Goal: Find specific page/section: Find specific page/section

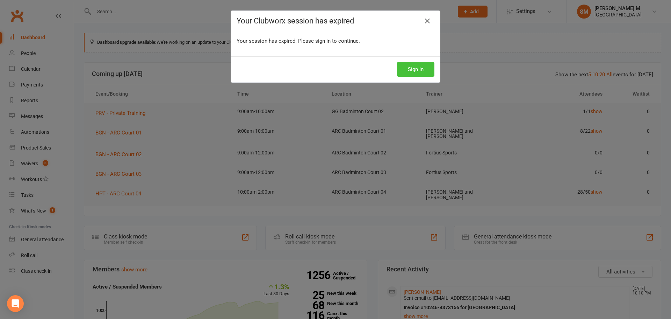
click at [413, 71] on button "Sign In" at bounding box center [415, 69] width 37 height 15
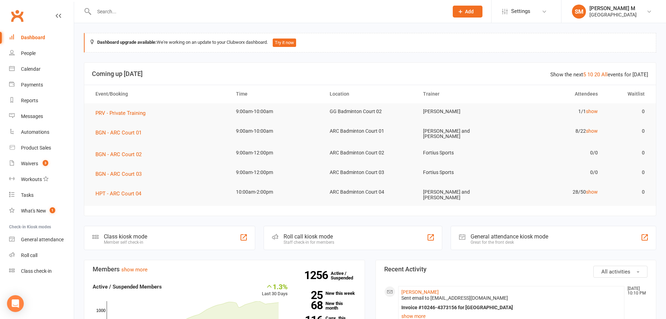
click at [131, 13] on input "text" at bounding box center [268, 12] width 352 height 10
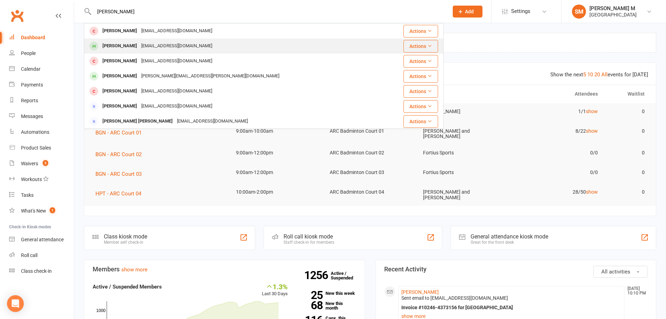
type input "sudhakar"
click at [123, 43] on div "Sudhakar Ravuri" at bounding box center [119, 46] width 39 height 10
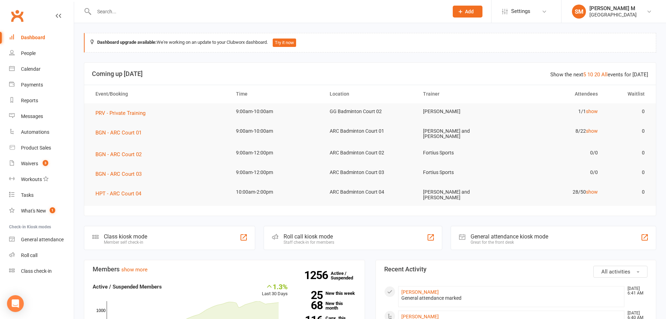
click at [134, 8] on input "text" at bounding box center [268, 12] width 352 height 10
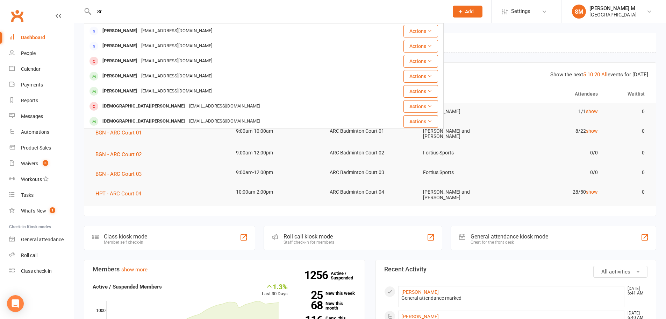
type input "S"
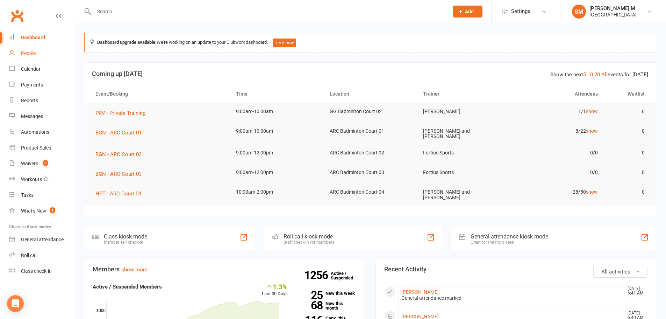
click at [29, 55] on div "People" at bounding box center [28, 53] width 15 height 6
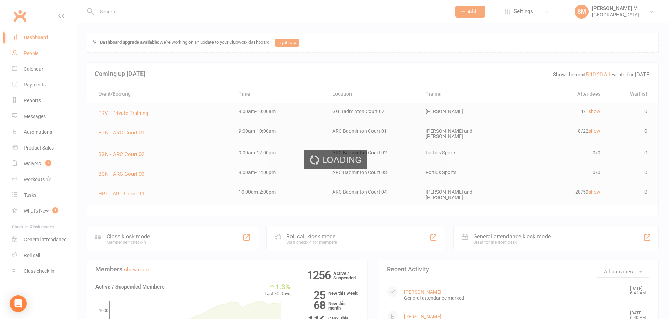
select select "100"
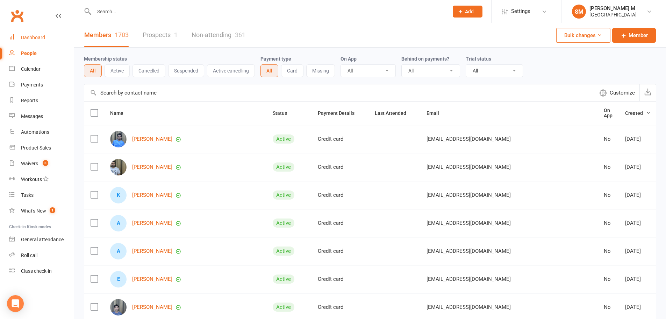
click at [38, 34] on link "Dashboard" at bounding box center [41, 38] width 65 height 16
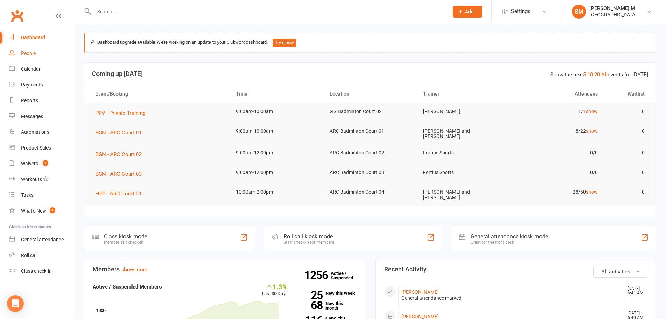
click at [24, 53] on div "People" at bounding box center [28, 53] width 15 height 6
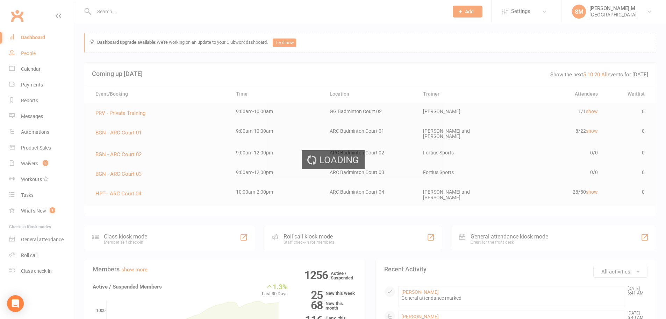
select select "100"
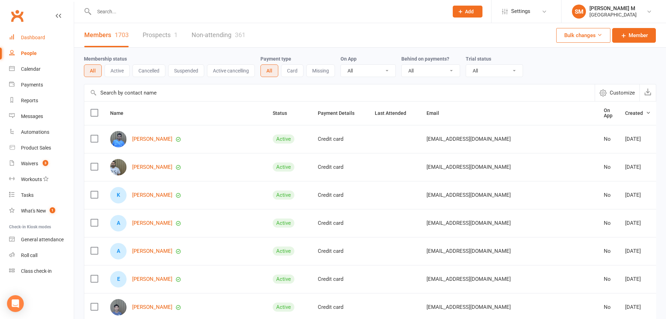
click at [23, 39] on div "Dashboard" at bounding box center [33, 38] width 24 height 6
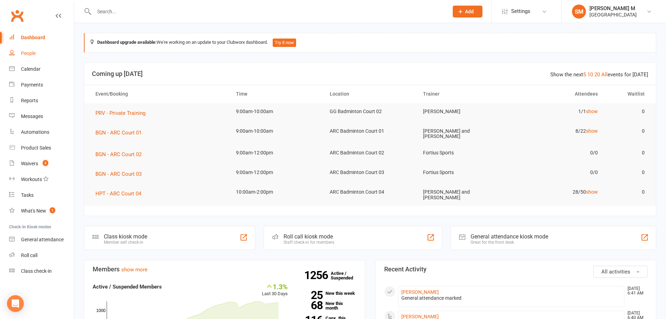
click at [29, 55] on div "People" at bounding box center [28, 53] width 15 height 6
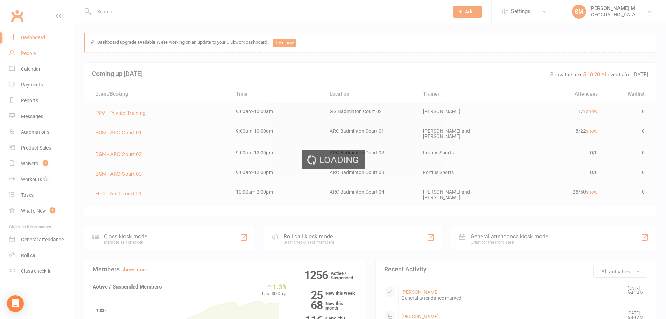
select select "100"
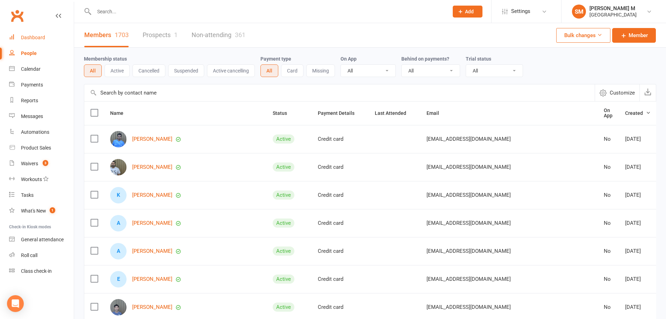
click at [36, 39] on div "Dashboard" at bounding box center [33, 38] width 24 height 6
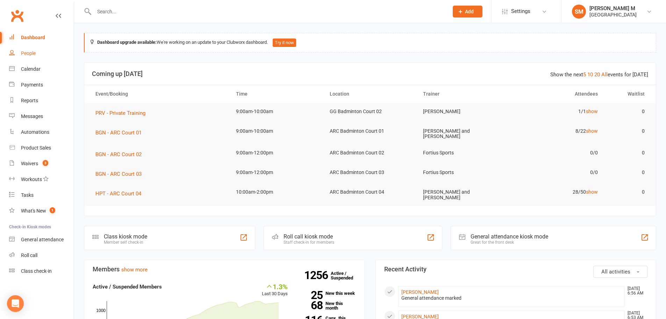
click at [22, 54] on div "People" at bounding box center [28, 53] width 15 height 6
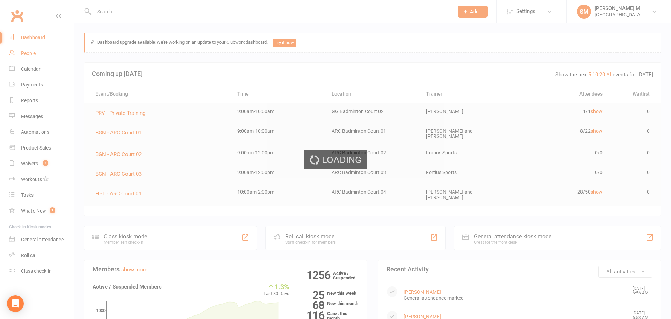
select select "100"
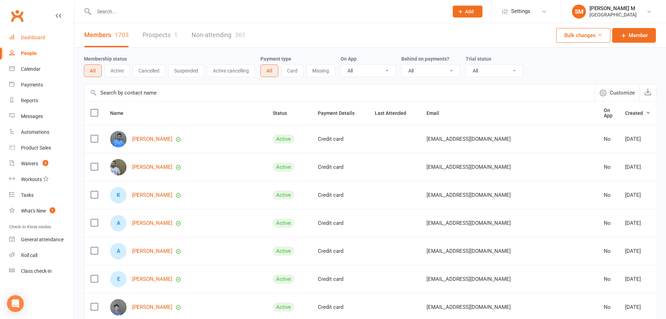
click at [43, 40] on div "Dashboard" at bounding box center [33, 38] width 24 height 6
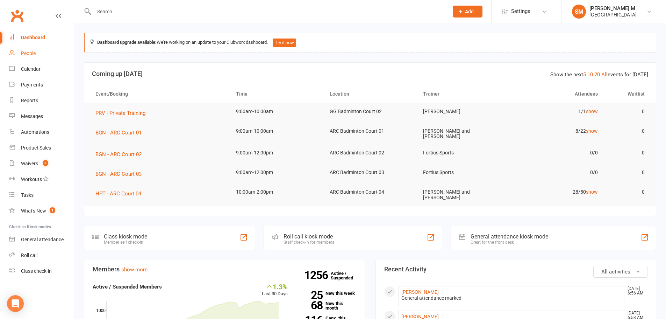
click at [32, 59] on link "People" at bounding box center [41, 53] width 65 height 16
select select "100"
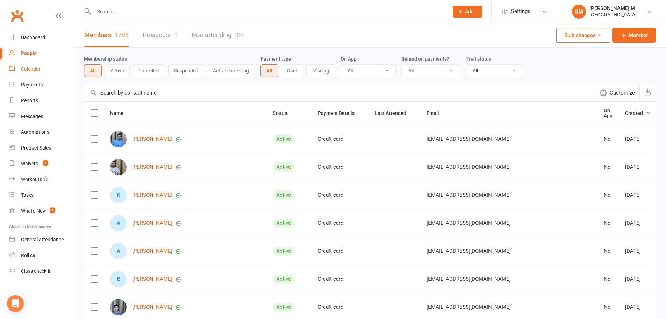
click at [31, 70] on div "Calendar" at bounding box center [31, 69] width 20 height 6
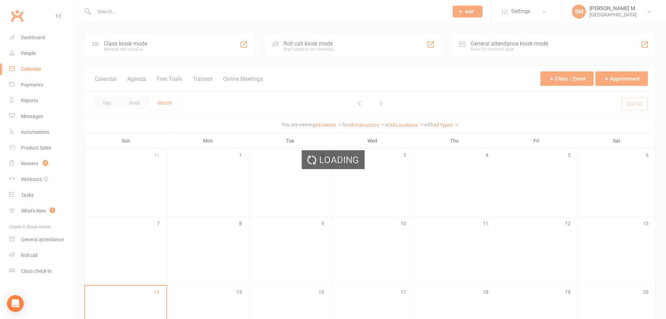
click at [34, 37] on div "Loading" at bounding box center [333, 159] width 666 height 319
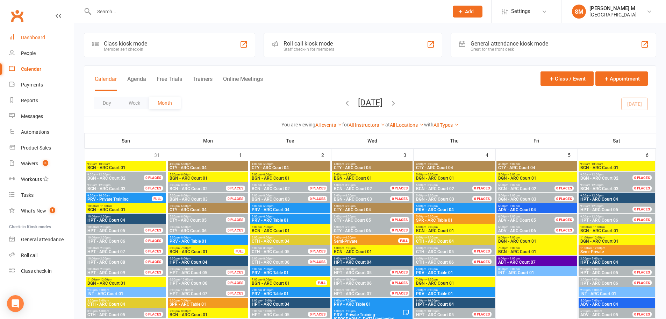
click at [22, 40] on div "Dashboard" at bounding box center [33, 38] width 24 height 6
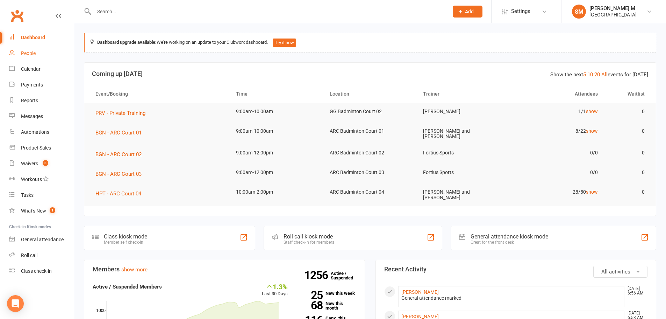
click at [32, 52] on div "People" at bounding box center [28, 53] width 15 height 6
select select "100"
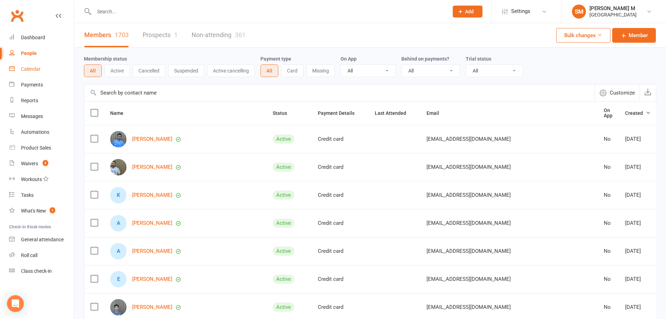
click at [34, 67] on div "Calendar" at bounding box center [31, 69] width 20 height 6
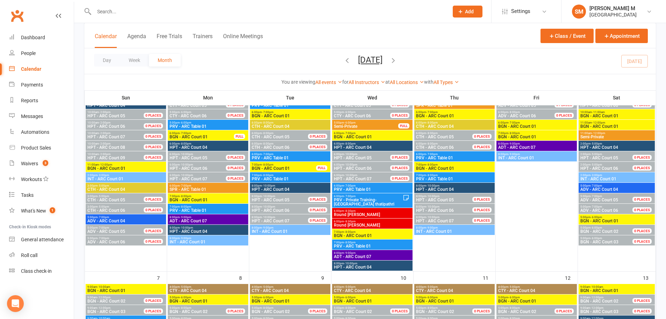
scroll to position [70, 0]
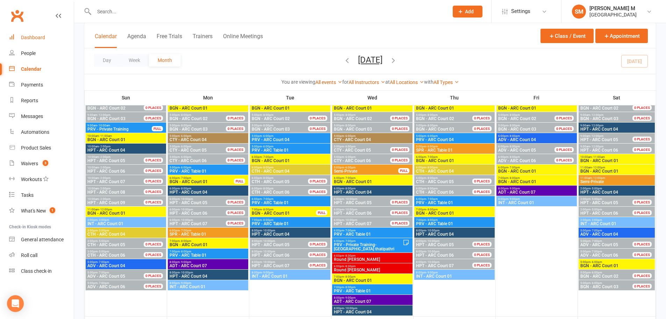
click at [32, 38] on div "Dashboard" at bounding box center [33, 38] width 24 height 6
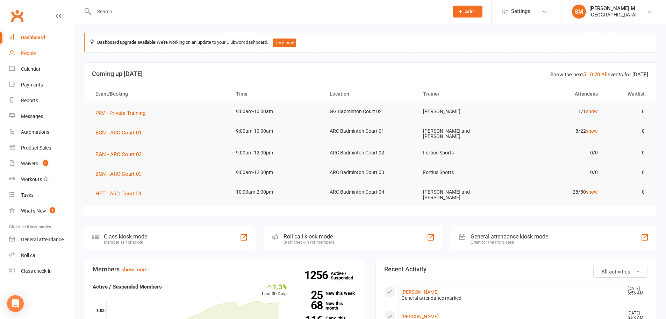
click at [33, 54] on div "People" at bounding box center [28, 53] width 15 height 6
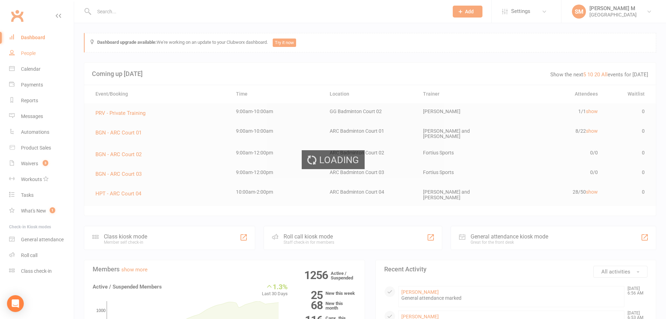
select select "100"
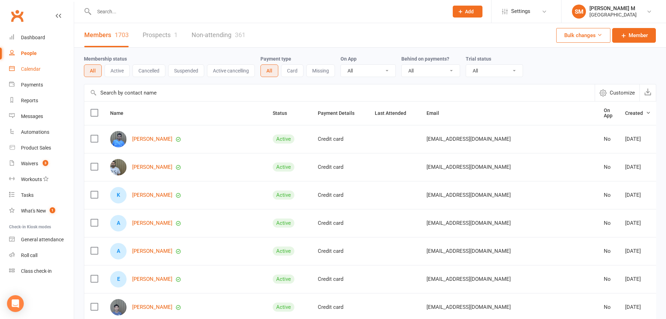
click at [33, 70] on div "Calendar" at bounding box center [31, 69] width 20 height 6
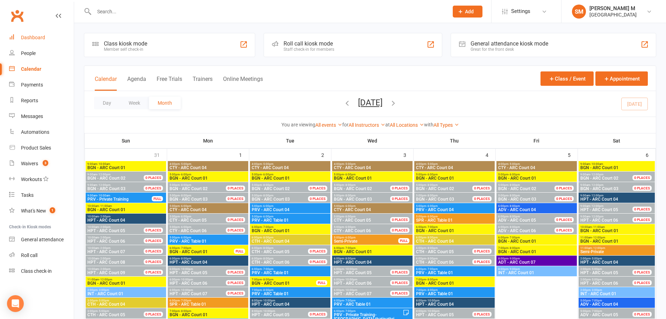
click at [42, 38] on div "Dashboard" at bounding box center [33, 38] width 24 height 6
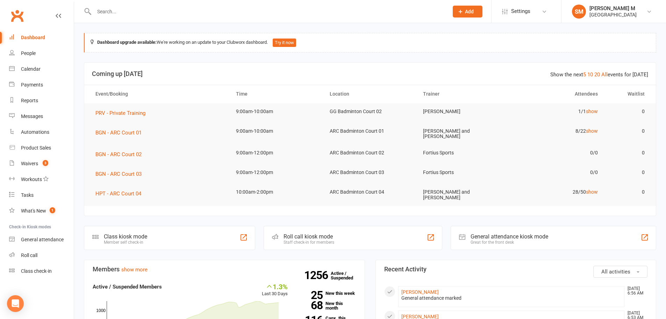
click at [150, 13] on input "text" at bounding box center [268, 12] width 352 height 10
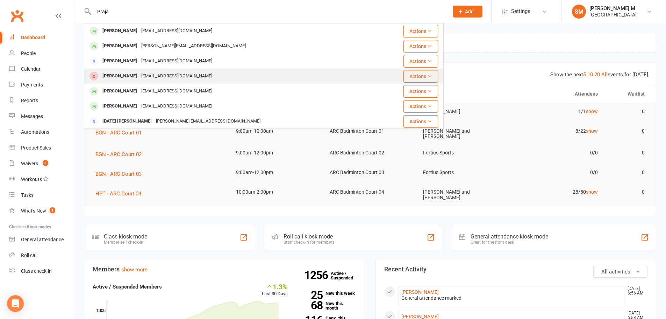
type input "Praja"
click at [157, 77] on div "ragunathansd@yahoo.in" at bounding box center [176, 76] width 75 height 10
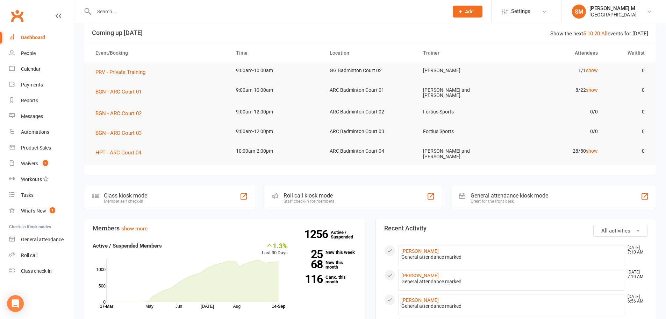
scroll to position [35, 0]
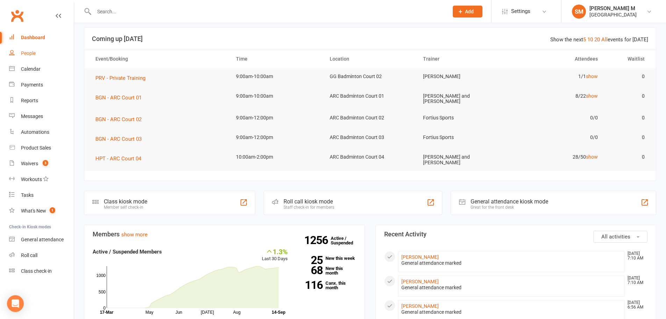
click at [29, 47] on link "People" at bounding box center [41, 53] width 65 height 16
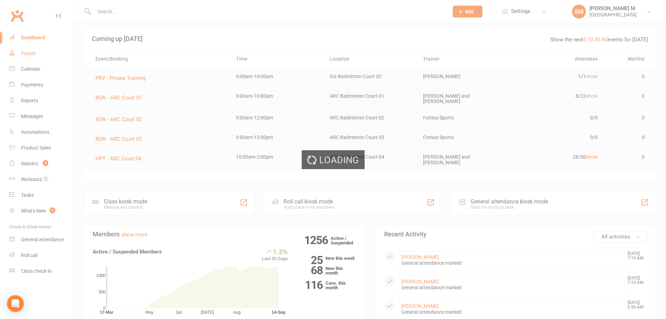
select select "100"
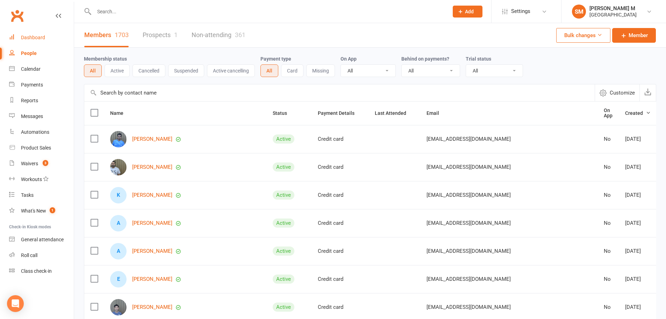
click at [33, 40] on div "Dashboard" at bounding box center [33, 38] width 24 height 6
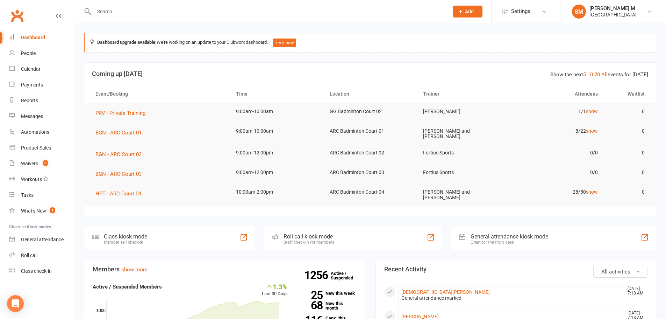
click at [103, 12] on input "text" at bounding box center [268, 12] width 352 height 10
